Goal: Task Accomplishment & Management: Use online tool/utility

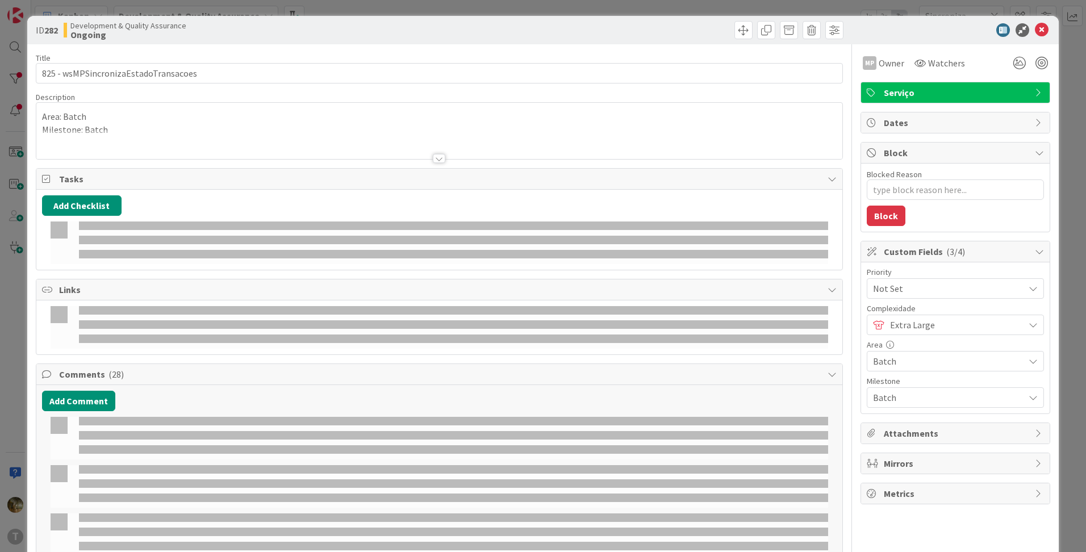
type input "Sincroniza"
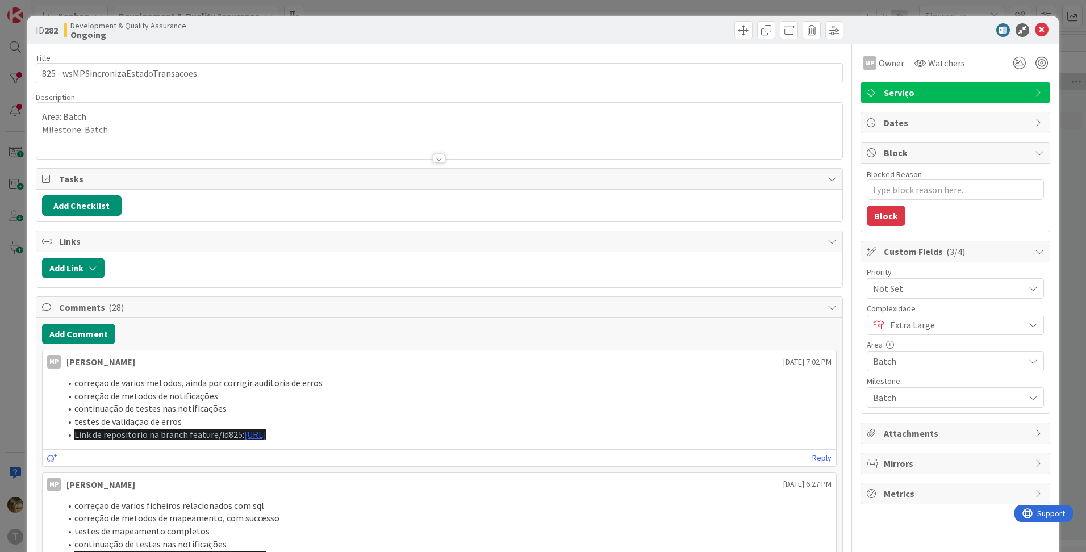
type textarea "x"
click at [1035, 29] on icon at bounding box center [1042, 30] width 14 height 14
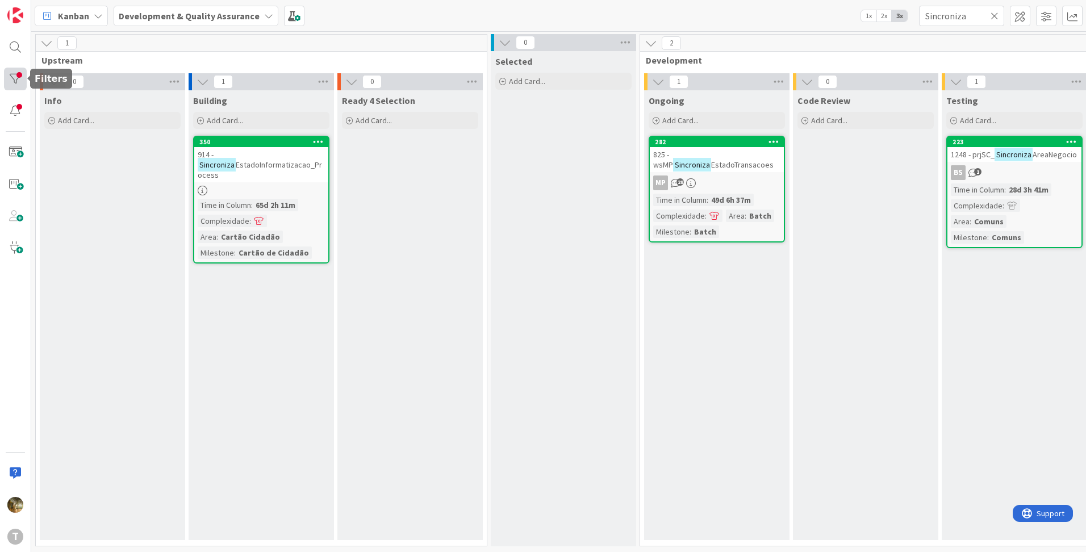
click at [10, 83] on div at bounding box center [15, 79] width 23 height 23
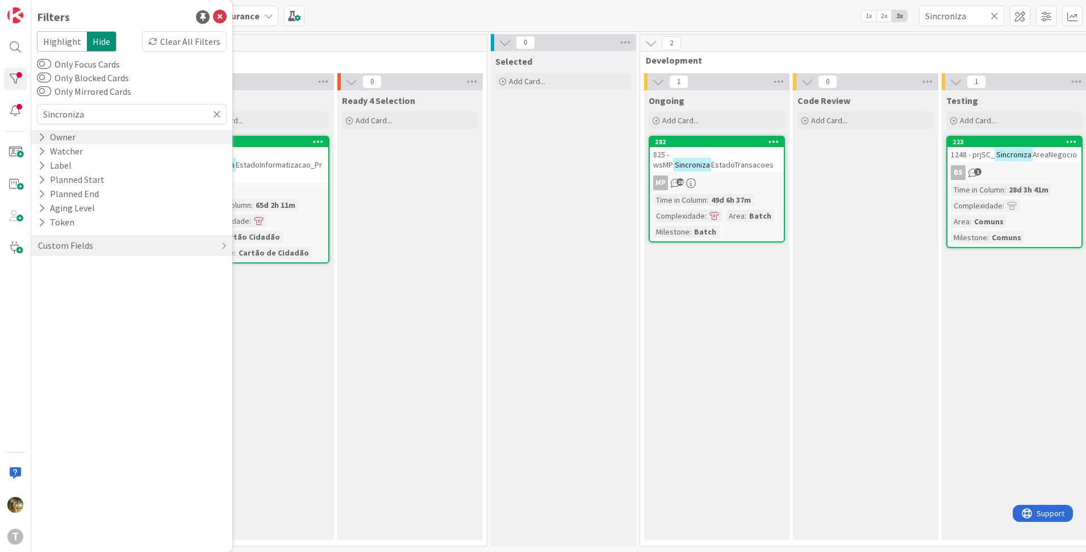
click at [47, 139] on div "Owner" at bounding box center [57, 137] width 40 height 14
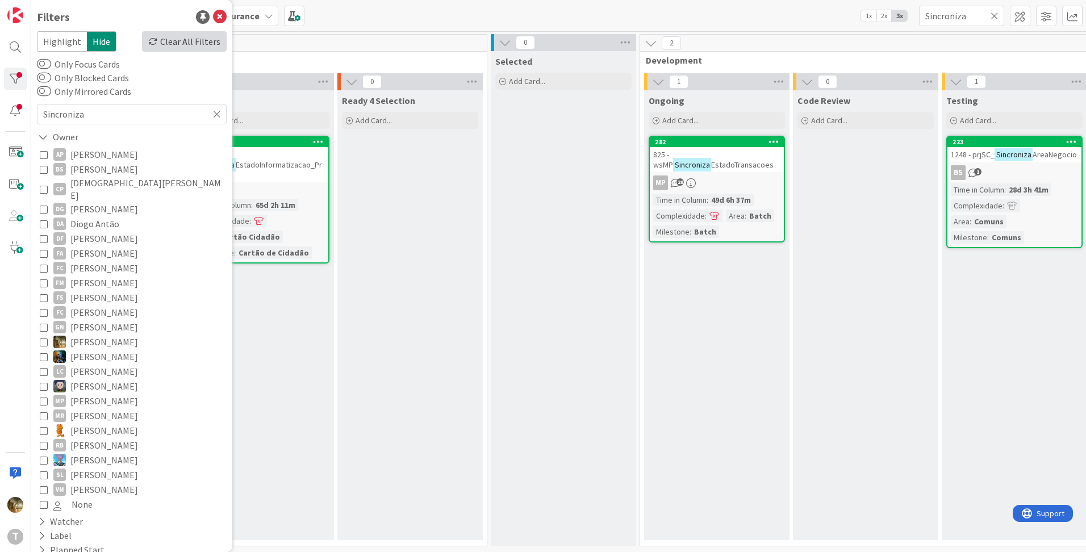
click at [181, 43] on div "Clear All Filters" at bounding box center [184, 41] width 85 height 20
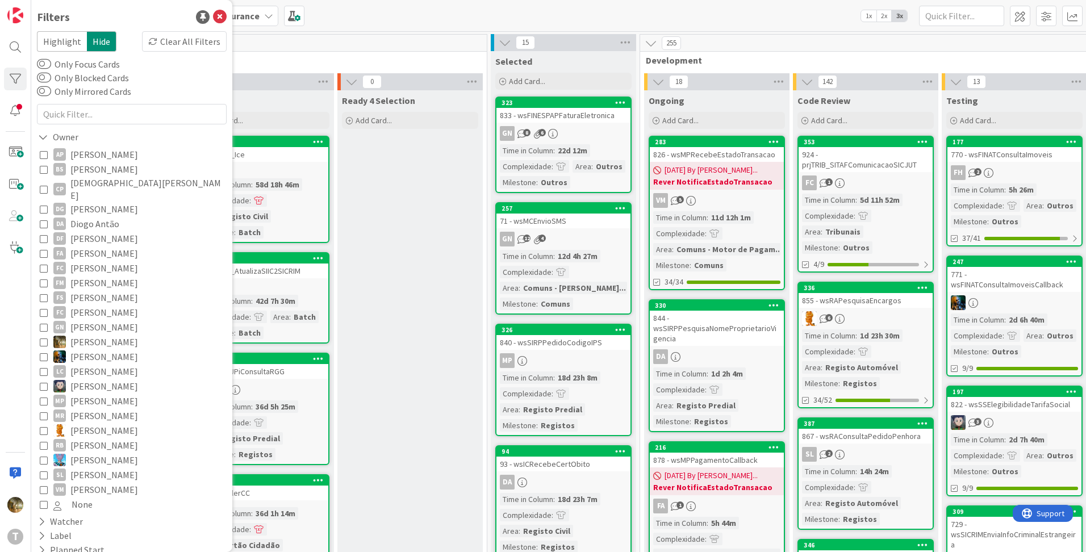
click at [43, 338] on icon at bounding box center [44, 342] width 8 height 8
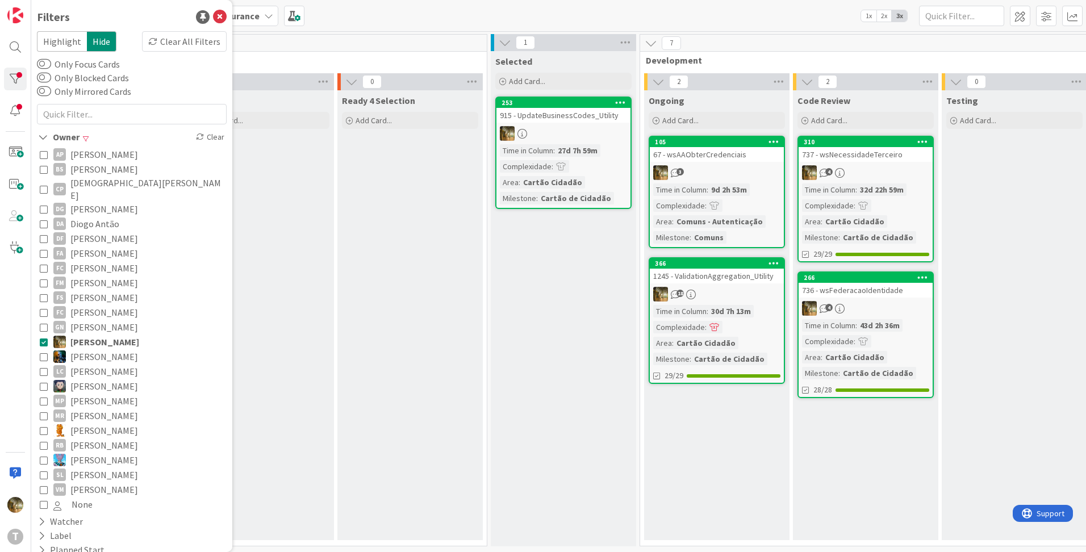
click at [396, 271] on div "Ready 4 Selection Add Card..." at bounding box center [409, 315] width 145 height 450
